Goal: Navigation & Orientation: Understand site structure

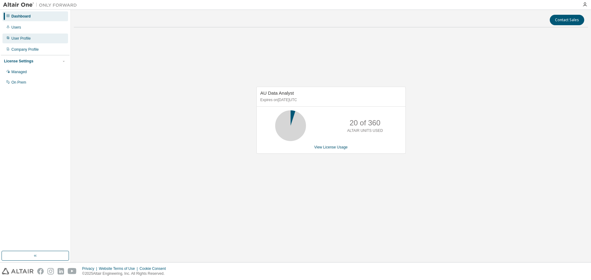
click at [20, 38] on div "User Profile" at bounding box center [20, 38] width 19 height 5
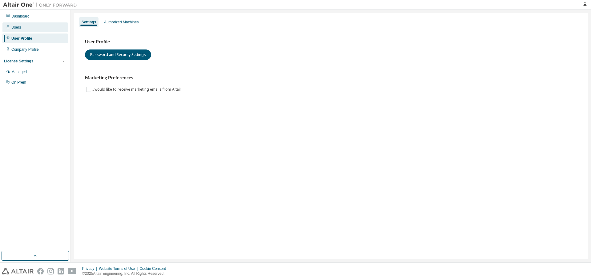
click at [19, 28] on div "Users" at bounding box center [16, 27] width 10 height 5
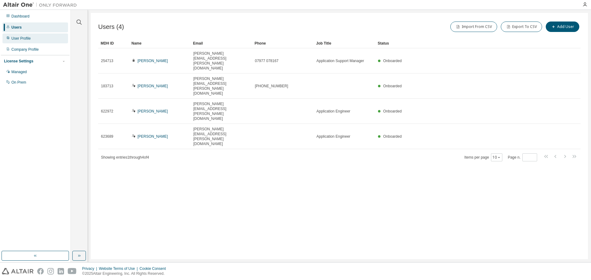
click at [25, 37] on div "User Profile" at bounding box center [20, 38] width 19 height 5
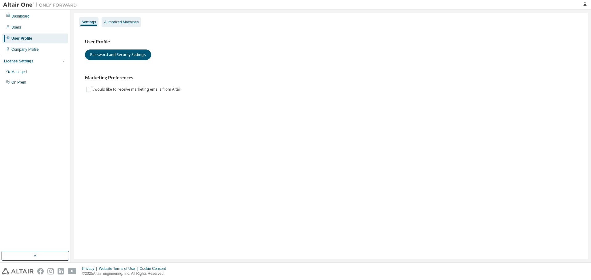
click at [123, 22] on div "Authorized Machines" at bounding box center [121, 22] width 34 height 5
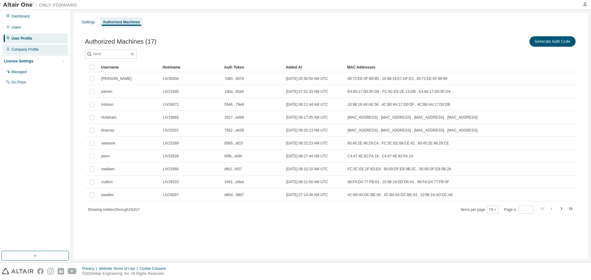
click at [34, 49] on div "Company Profile" at bounding box center [24, 49] width 27 height 5
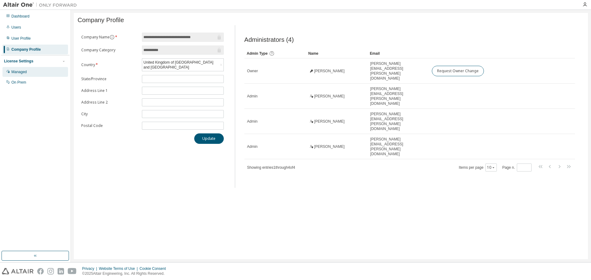
click at [20, 71] on div "Managed" at bounding box center [18, 72] width 15 height 5
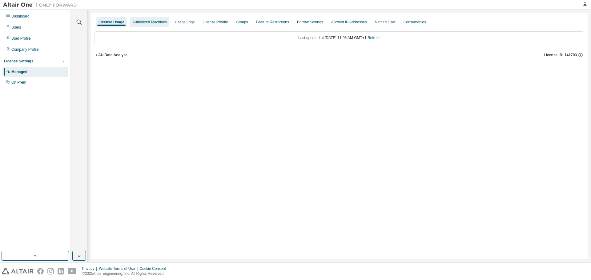
click at [154, 22] on div "Authorized Machines" at bounding box center [149, 22] width 34 height 5
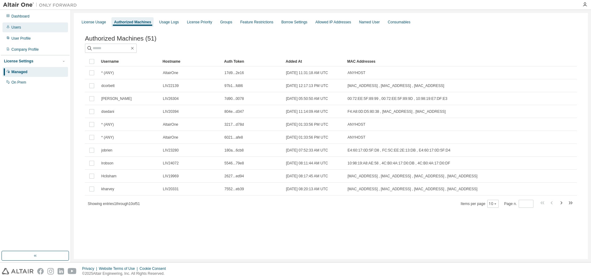
click at [20, 28] on div "Users" at bounding box center [35, 27] width 66 height 10
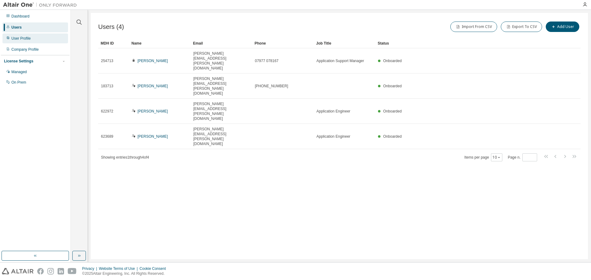
click at [19, 37] on div "User Profile" at bounding box center [20, 38] width 19 height 5
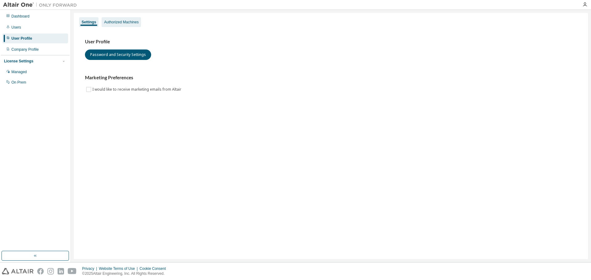
click at [121, 21] on div "Authorized Machines" at bounding box center [121, 22] width 34 height 5
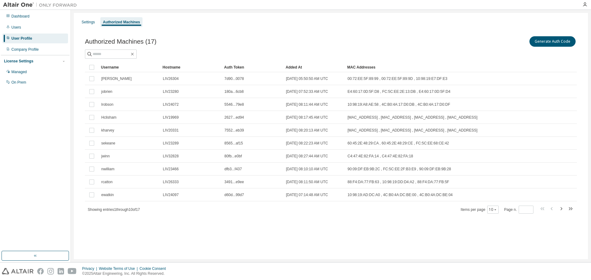
click at [499, 210] on div "Items per page 10 Page n. *" at bounding box center [517, 209] width 113 height 9
click at [497, 210] on icon "button" at bounding box center [495, 210] width 4 height 4
click at [498, 248] on div "100" at bounding box center [512, 247] width 49 height 7
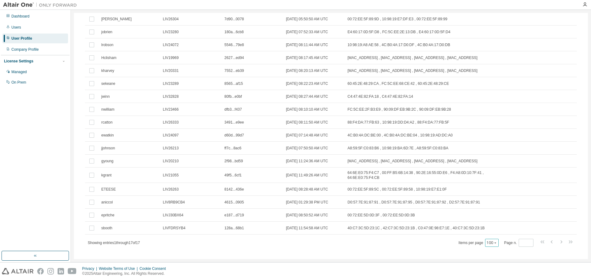
scroll to position [65, 0]
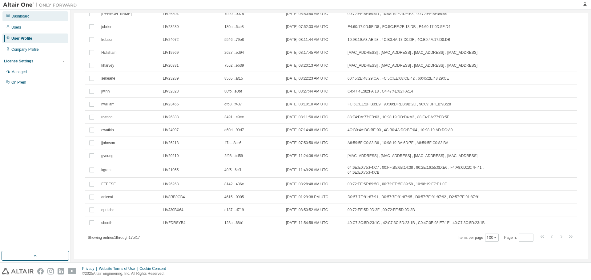
click at [23, 18] on div "Dashboard" at bounding box center [20, 16] width 18 height 5
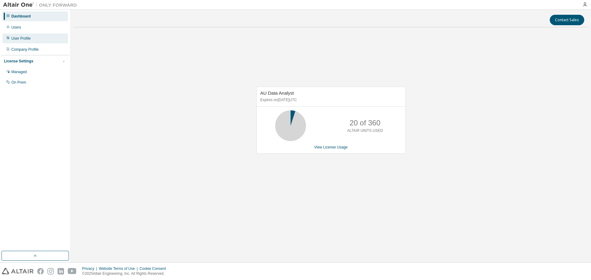
click at [24, 39] on div "User Profile" at bounding box center [20, 38] width 19 height 5
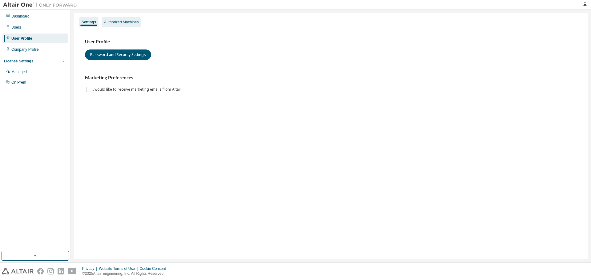
click at [126, 21] on div "Authorized Machines" at bounding box center [121, 22] width 34 height 5
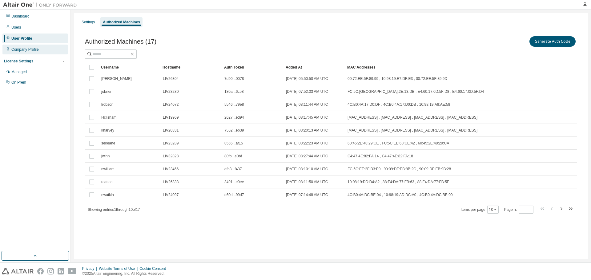
click at [30, 53] on div "Company Profile" at bounding box center [35, 50] width 66 height 10
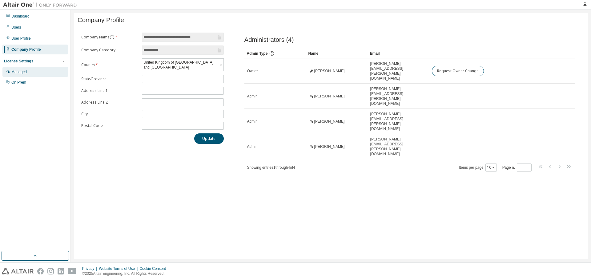
click at [21, 72] on div "Managed" at bounding box center [18, 72] width 15 height 5
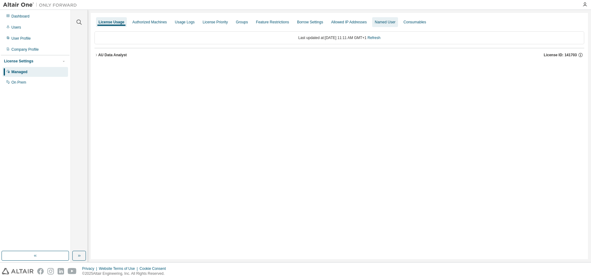
click at [374, 22] on div "Named User" at bounding box center [384, 22] width 21 height 5
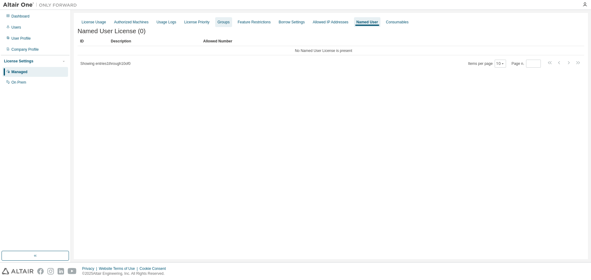
click at [218, 22] on div "Groups" at bounding box center [224, 22] width 12 height 5
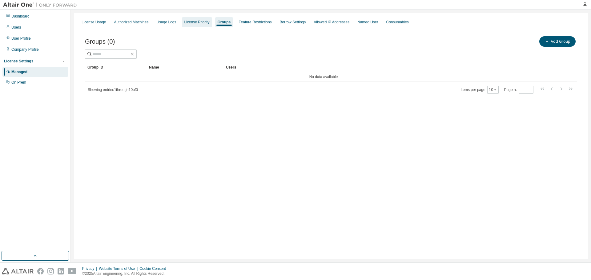
click at [197, 22] on div "License Priority" at bounding box center [196, 22] width 25 height 5
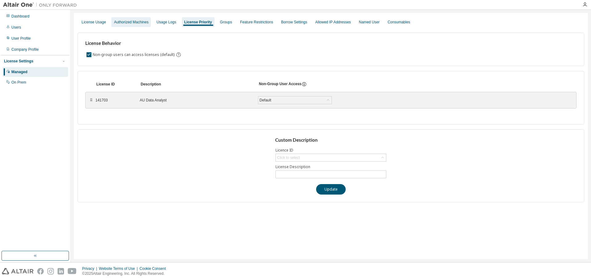
click at [136, 22] on div "Authorized Machines" at bounding box center [131, 22] width 34 height 5
